Goal: Transaction & Acquisition: Book appointment/travel/reservation

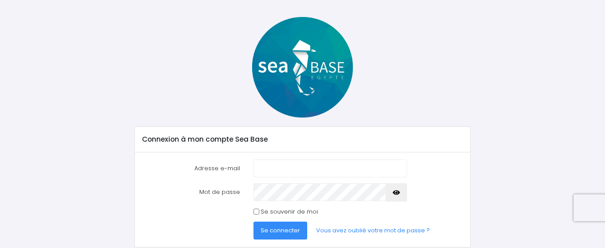
scroll to position [33, 0]
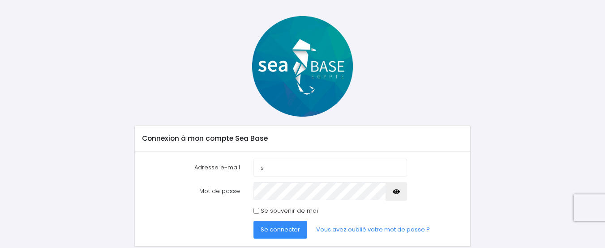
type input "sanchez.kevin31000@gmail.com"
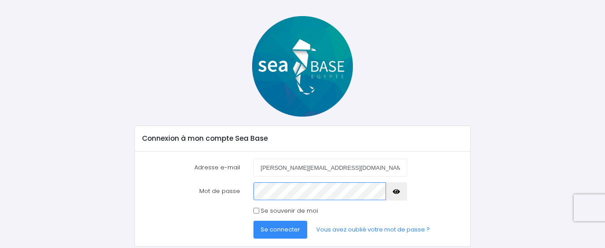
click at [253, 221] on button "Se connecter" at bounding box center [280, 230] width 54 height 18
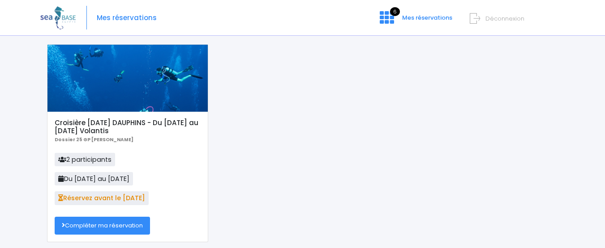
scroll to position [44, 0]
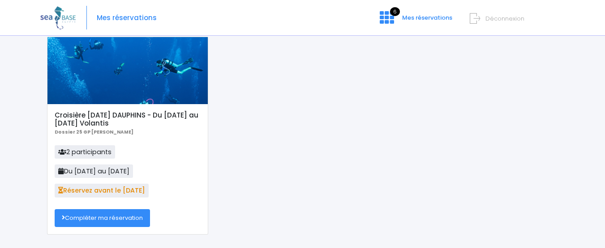
click at [113, 217] on link "Compléter ma réservation" at bounding box center [102, 218] width 95 height 18
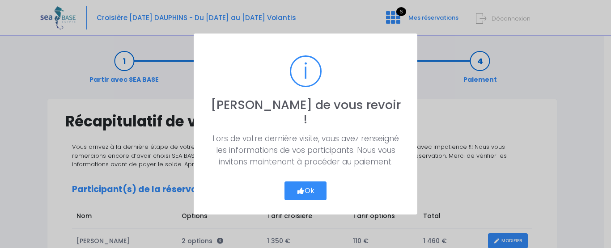
click at [301, 191] on icon "button" at bounding box center [301, 191] width 8 height 0
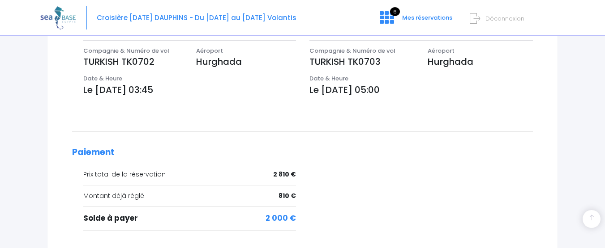
scroll to position [405, 0]
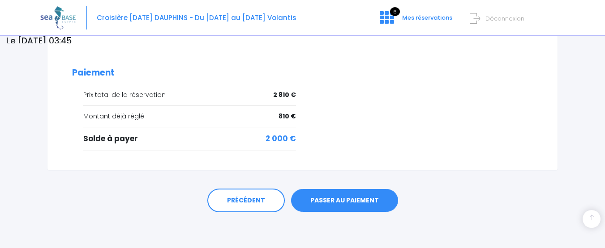
click at [333, 200] on link "PASSER AU PAIEMENT" at bounding box center [344, 200] width 107 height 23
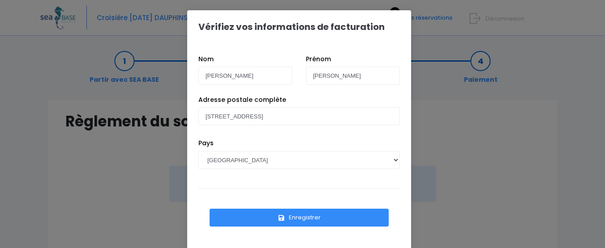
scroll to position [17, 0]
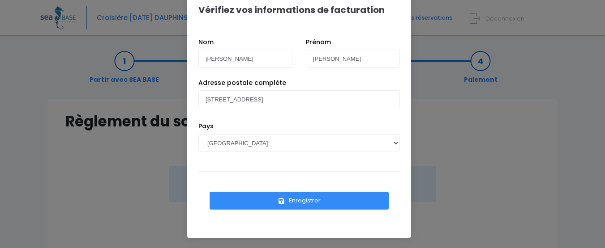
click at [319, 205] on button "Enregistrer" at bounding box center [298, 201] width 179 height 18
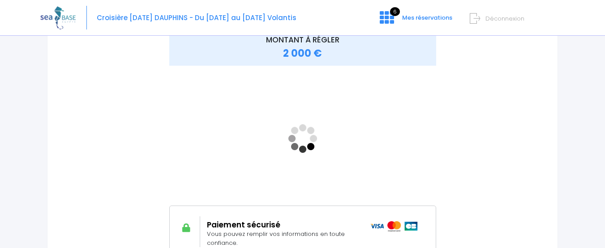
scroll to position [145, 0]
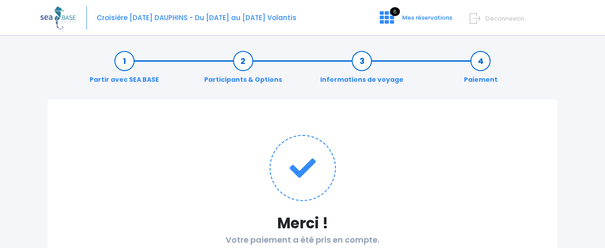
scroll to position [88, 0]
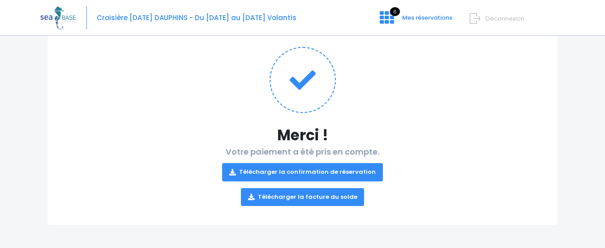
click at [308, 174] on link "Télécharger la confirmation de réservation" at bounding box center [302, 172] width 161 height 18
click at [296, 196] on link "Télécharger la facture du solde" at bounding box center [303, 197] width 124 height 18
click at [390, 21] on icon at bounding box center [386, 17] width 14 height 14
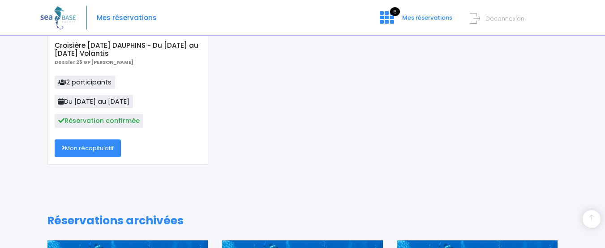
scroll to position [138, 0]
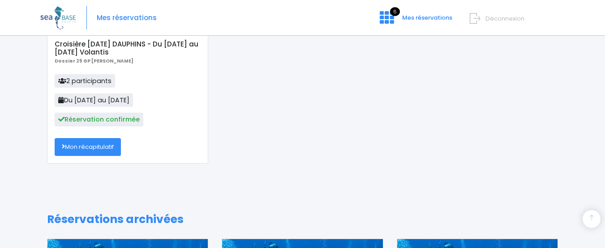
click at [87, 145] on link "Mon récapitulatif" at bounding box center [88, 147] width 66 height 18
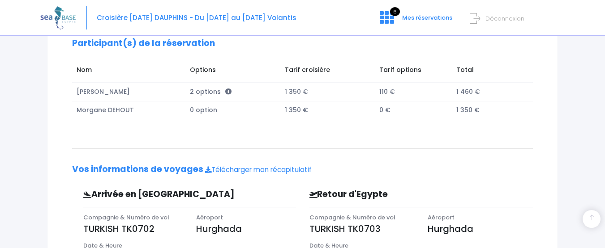
scroll to position [146, 0]
